Goal: Check status: Check status

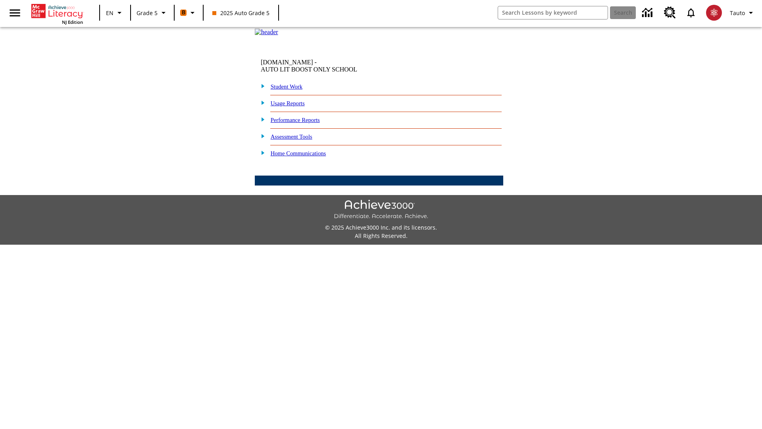
click at [292, 90] on link "Student Work" at bounding box center [287, 86] width 32 height 6
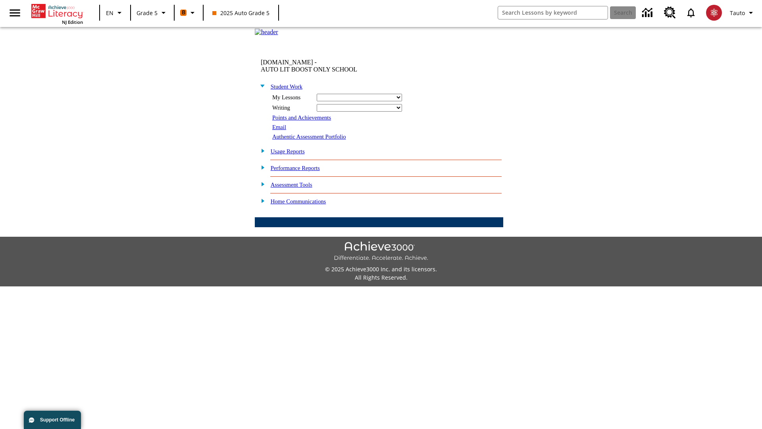
select select "/options/reports/?report_id=12&atype=21&section=2"
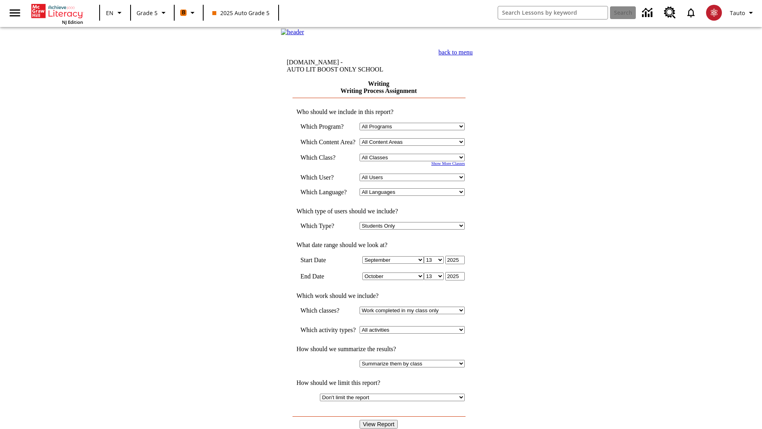
select select "11133131"
select select "21437107"
click at [379, 419] on input "View Report" at bounding box center [379, 423] width 38 height 9
